Goal: Information Seeking & Learning: Learn about a topic

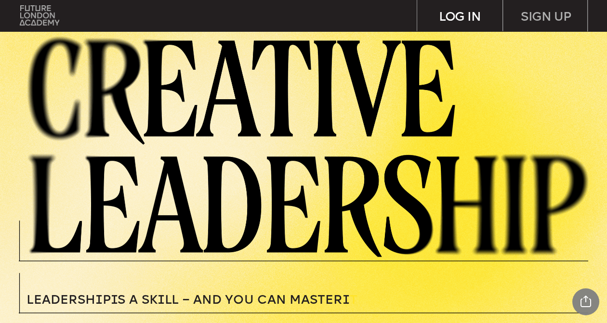
click at [473, 13] on div "LOG IN" at bounding box center [459, 15] width 85 height 31
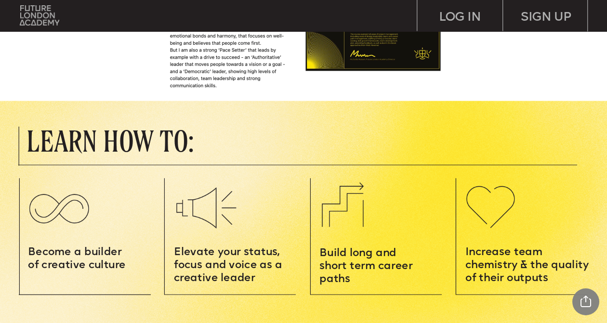
scroll to position [857, 0]
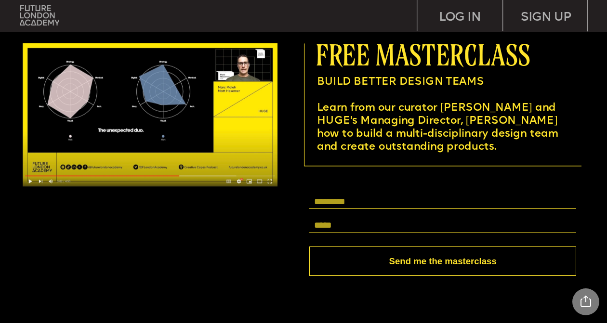
scroll to position [2343, 0]
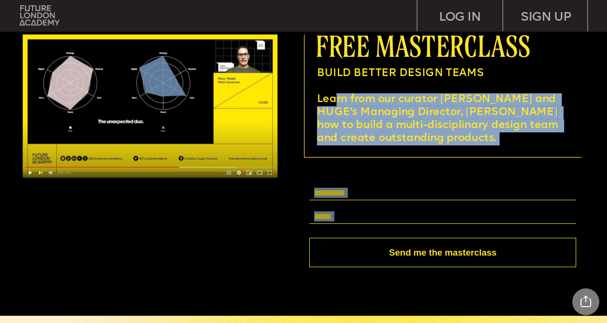
drag, startPoint x: 301, startPoint y: 235, endPoint x: 335, endPoint y: 105, distance: 133.4
click at [291, 189] on div at bounding box center [303, 159] width 609 height 313
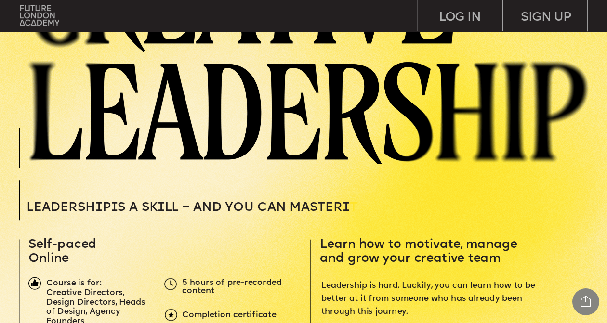
scroll to position [0, 0]
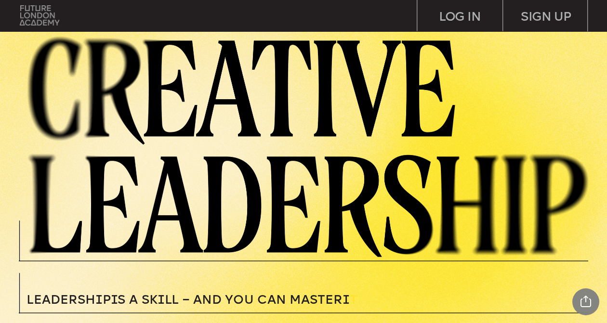
click at [46, 10] on img at bounding box center [39, 15] width 39 height 20
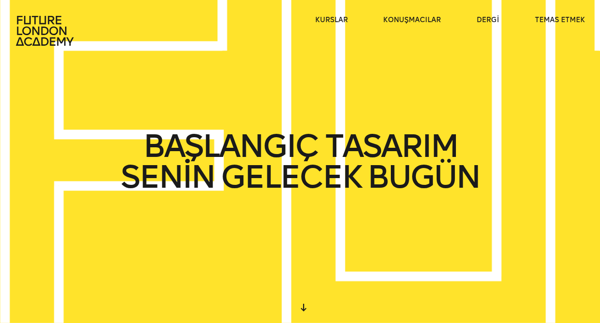
drag, startPoint x: 215, startPoint y: 135, endPoint x: 172, endPoint y: 152, distance: 46.1
click at [172, 152] on font "BAŞLANGIÇ" at bounding box center [230, 146] width 175 height 38
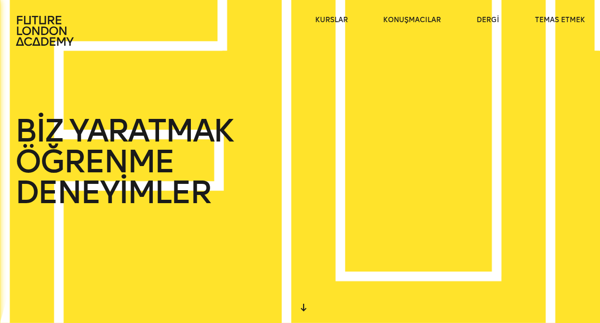
drag, startPoint x: 181, startPoint y: 164, endPoint x: 120, endPoint y: 126, distance: 72.3
click at [120, 126] on div "BAŞLANGIÇ TASARIM SENİN GELECEK BUGÜN BİZ YARATMAK ÖĞRENME DENEYİMLER İÇİNDE O …" at bounding box center [300, 161] width 600 height 323
drag, startPoint x: 120, startPoint y: 126, endPoint x: 146, endPoint y: 166, distance: 47.7
click at [146, 166] on div "BAŞLANGIÇ TASARIM SENİN GELECEK BUGÜN BİZ YARATMAK ÖĞRENME DENEYİMLER İÇİNDE O …" at bounding box center [300, 161] width 600 height 323
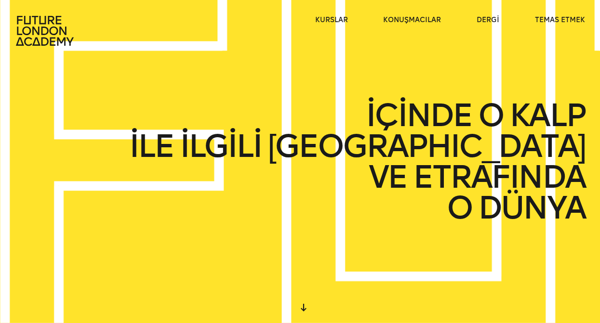
drag, startPoint x: 156, startPoint y: 166, endPoint x: 427, endPoint y: 147, distance: 271.8
click at [427, 147] on div "BAŞLANGIÇ TASARIM SENİN GELECEK BUGÜN BİZ YARATMAK ÖĞRENME DENEYİMLER İÇİNDE O …" at bounding box center [300, 161] width 600 height 323
drag, startPoint x: 427, startPoint y: 147, endPoint x: 469, endPoint y: 152, distance: 42.7
click at [469, 152] on div "BAŞLANGIÇ TASARIM SENİN GELECEK BUGÜN BİZ YARATMAK ÖĞRENME DENEYİMLER İÇİNDE O …" at bounding box center [300, 161] width 600 height 323
drag, startPoint x: 469, startPoint y: 152, endPoint x: 364, endPoint y: 148, distance: 105.6
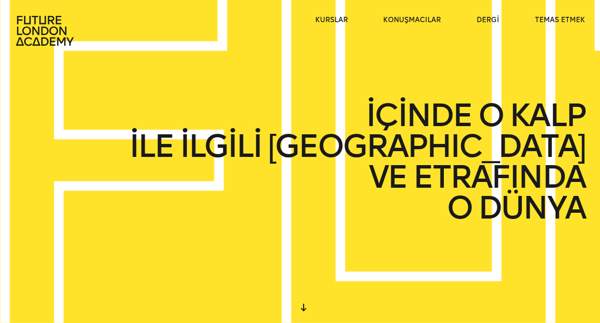
click at [364, 148] on div "BAŞLANGIÇ TASARIM SENİN GELECEK BUGÜN BİZ YARATMAK ÖĞRENME DENEYİMLER İÇİNDE O …" at bounding box center [300, 161] width 600 height 323
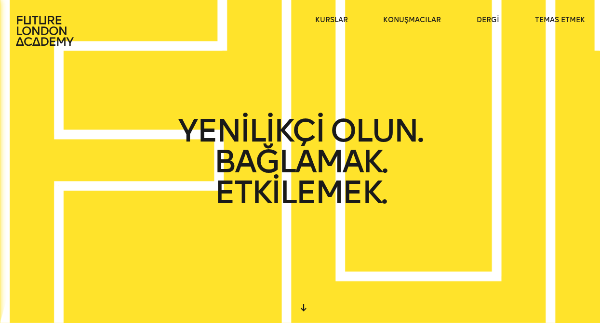
click at [305, 310] on div at bounding box center [303, 307] width 17 height 17
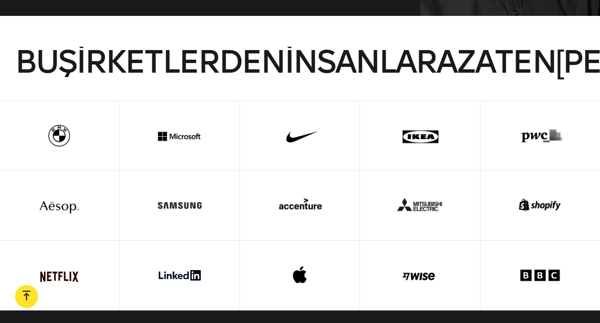
scroll to position [2169, 0]
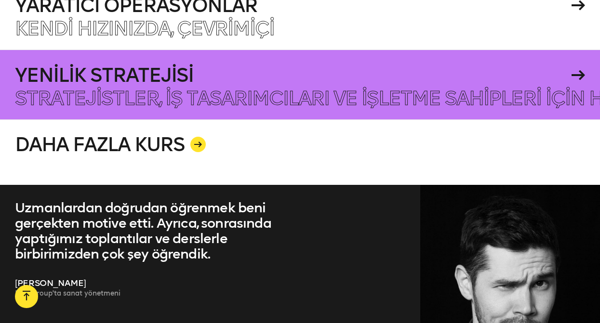
scroll to position [1764, 0]
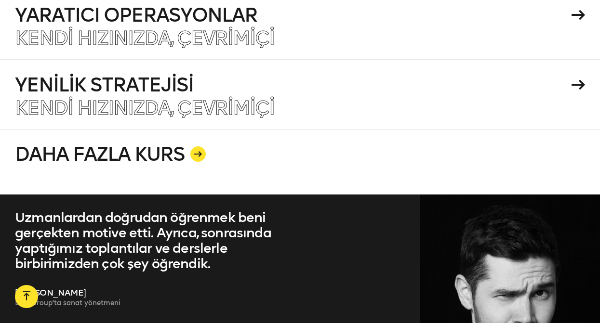
click at [185, 148] on link "DAHA FAZLA KURS" at bounding box center [300, 162] width 570 height 66
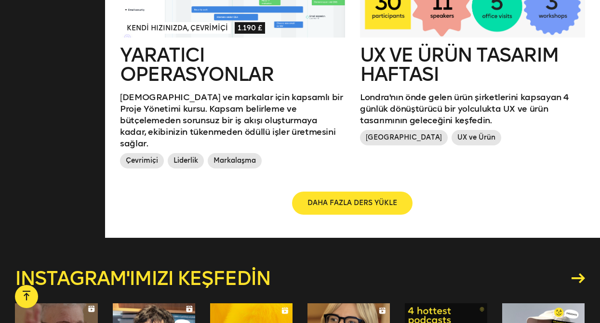
scroll to position [1164, 0]
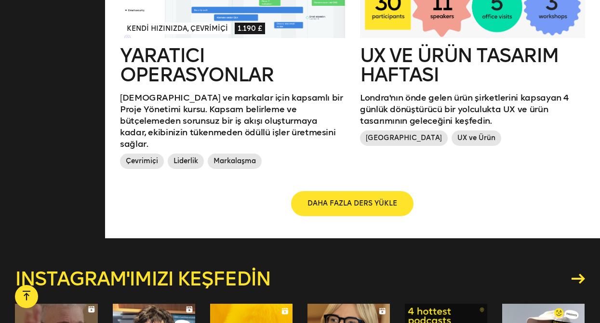
click at [340, 199] on font "DAHA FAZLA DERS YÜKLE" at bounding box center [352, 203] width 90 height 8
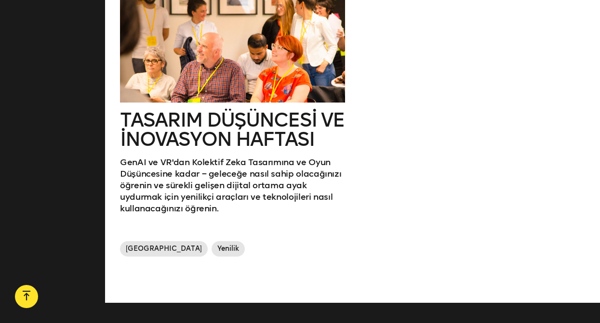
scroll to position [1660, 0]
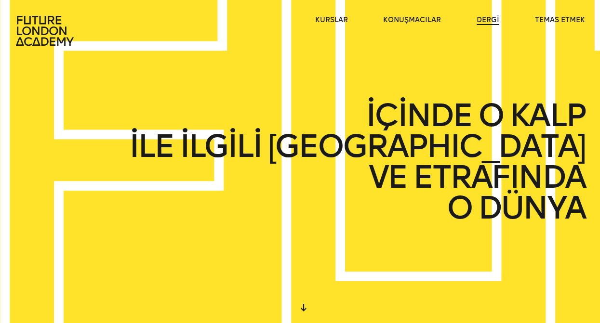
click at [482, 20] on font "dergi" at bounding box center [487, 20] width 23 height 8
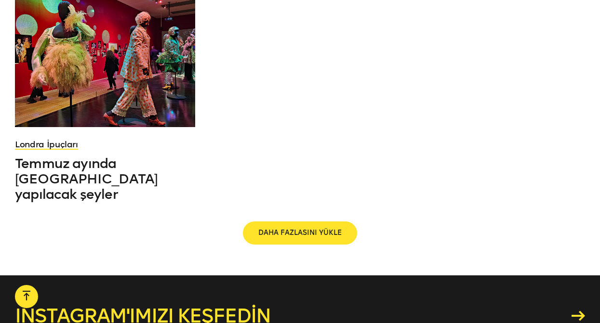
scroll to position [1074, 0]
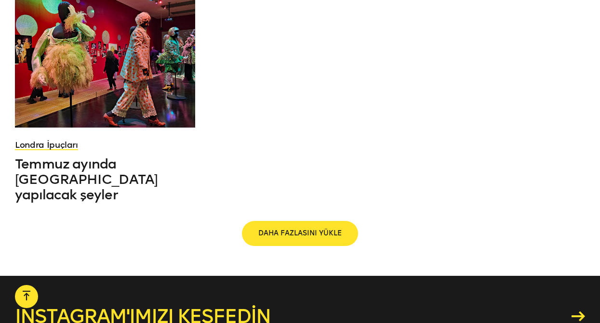
click at [291, 229] on span "Daha fazlasını yükle" at bounding box center [299, 234] width 83 height 10
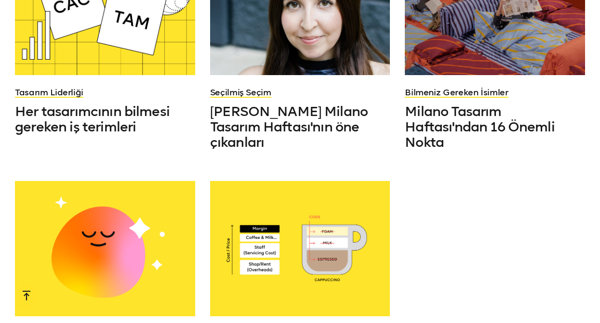
scroll to position [1875, 0]
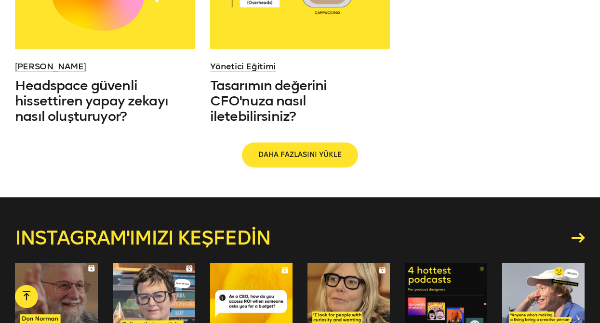
click at [298, 151] on button "Daha fazlasını yükle" at bounding box center [300, 155] width 114 height 23
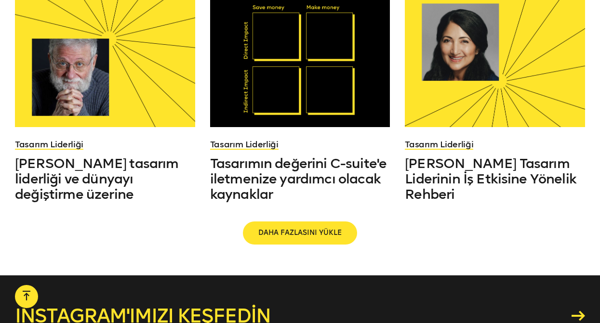
scroll to position [2537, 0]
